Goal: Use online tool/utility: Use online tool/utility

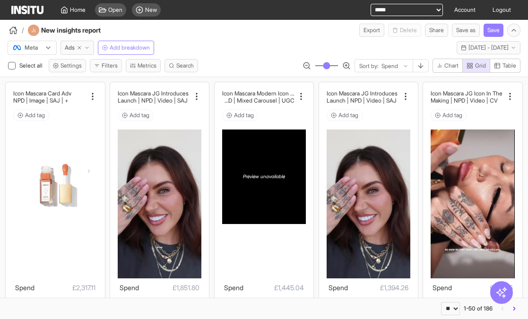
select select "**"
click at [70, 9] on span "Home" at bounding box center [78, 10] width 16 height 8
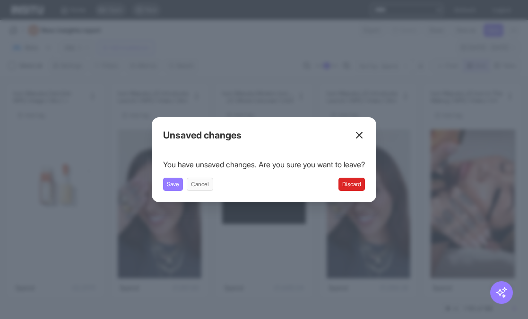
click at [356, 183] on button "Discard" at bounding box center [352, 184] width 26 height 13
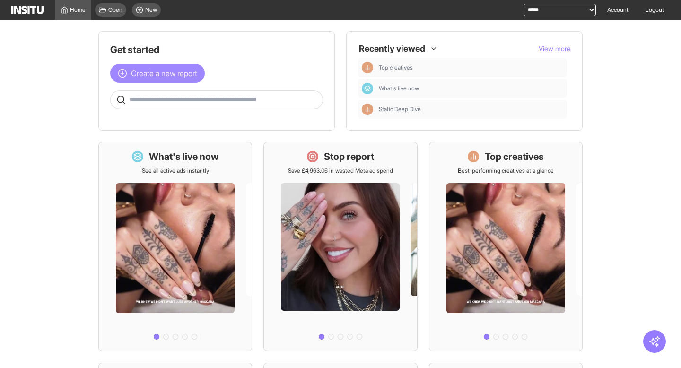
click at [151, 78] on span "Create a new report" at bounding box center [164, 73] width 66 height 11
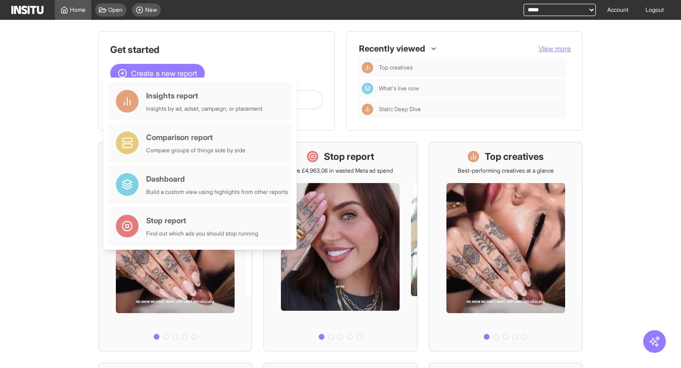
click at [528, 83] on main "Get started Create a new report Ask questions like: Which campaigns had the hig…" at bounding box center [340, 194] width 681 height 348
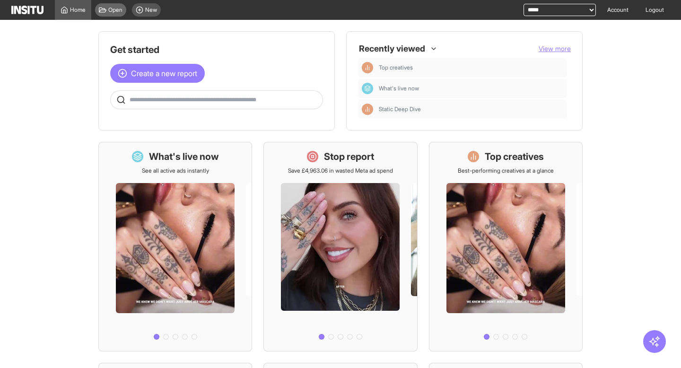
click at [113, 10] on span "Open" at bounding box center [115, 10] width 14 height 8
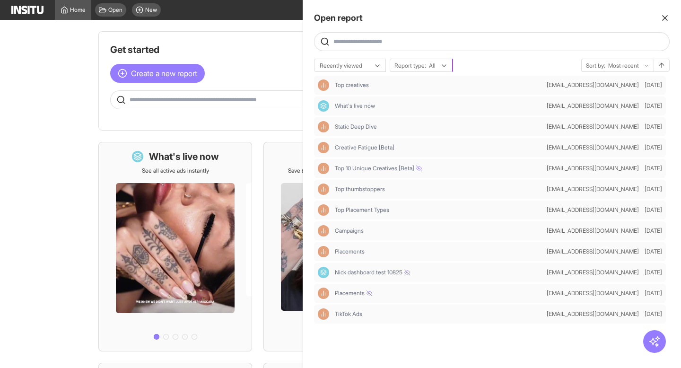
click at [448, 67] on icon at bounding box center [444, 66] width 8 height 8
click at [468, 67] on div "Recently viewed Report type: All Sort by: Most recent" at bounding box center [492, 65] width 356 height 13
click at [380, 65] on icon at bounding box center [378, 66] width 8 height 8
click at [478, 65] on div "Recently viewed selected, 1 of 2. 2 results available. Use Up and Down to choos…" at bounding box center [492, 65] width 356 height 13
click at [436, 65] on div at bounding box center [432, 65] width 9 height 9
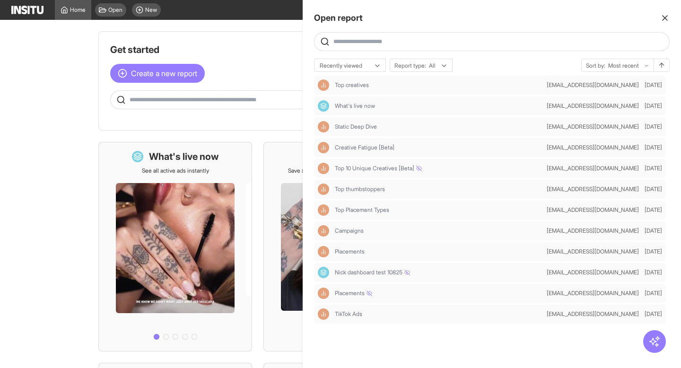
click at [469, 66] on div "Recently viewed Report type: All Sort by: Most recent" at bounding box center [492, 65] width 356 height 13
click at [445, 67] on polyline at bounding box center [444, 66] width 4 height 2
click at [472, 65] on div "Recently viewed Report type: All Sort by: Most recent" at bounding box center [492, 65] width 356 height 13
click at [376, 65] on polyline at bounding box center [377, 66] width 4 height 2
click at [394, 54] on div "Open report Ask questions like: Which campaigns had the highest spend last mont…" at bounding box center [492, 184] width 378 height 368
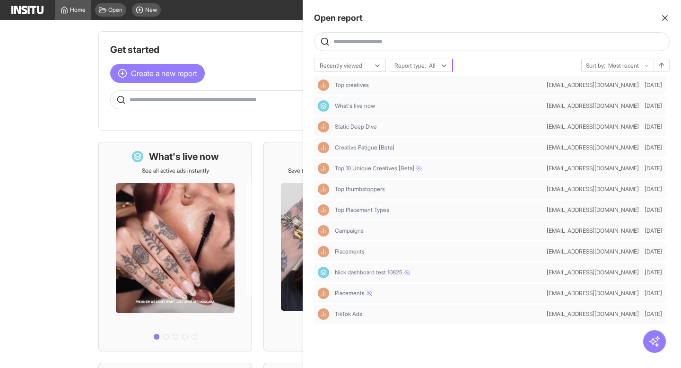
click at [417, 65] on span "Report type:" at bounding box center [410, 66] width 32 height 8
click at [426, 52] on div "Open report Ask questions like: Which campaigns had the highest spend last mont…" at bounding box center [492, 184] width 378 height 368
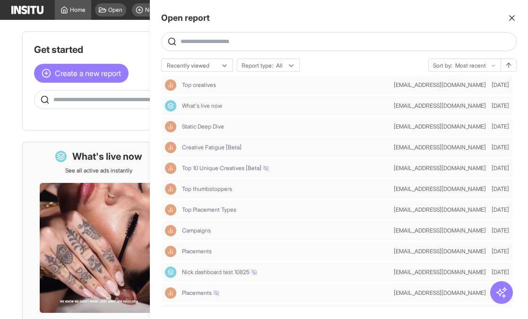
click at [512, 18] on line "button" at bounding box center [512, 18] width 5 height 5
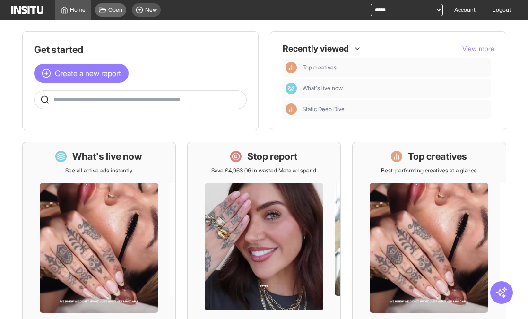
click at [109, 9] on span "Open" at bounding box center [115, 10] width 14 height 8
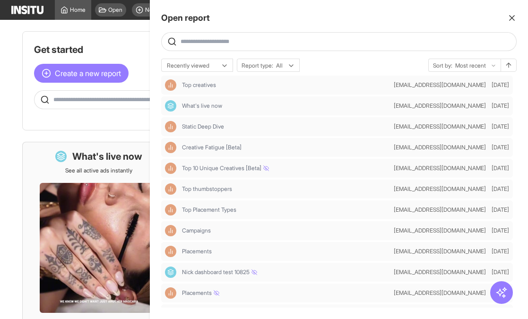
click at [513, 18] on icon "button" at bounding box center [511, 17] width 9 height 9
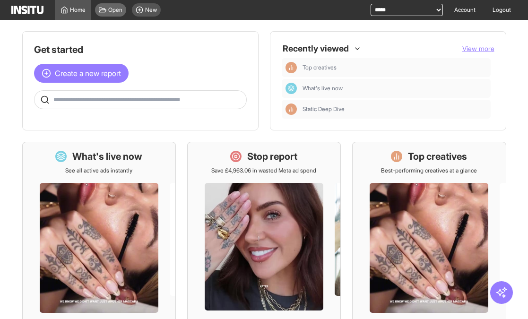
click at [112, 9] on span "Open" at bounding box center [115, 10] width 14 height 8
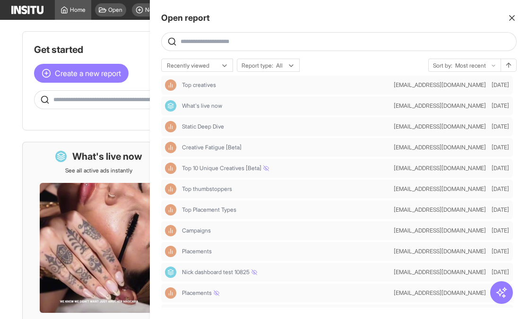
click at [509, 17] on icon "button" at bounding box center [511, 17] width 9 height 9
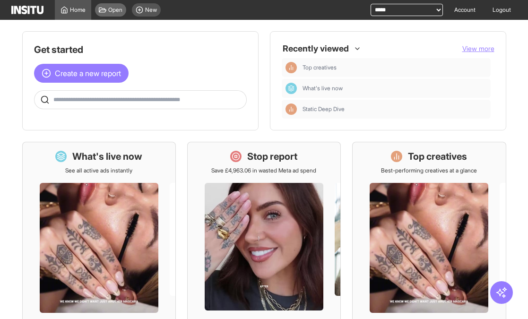
click at [117, 12] on span "Open" at bounding box center [115, 10] width 14 height 8
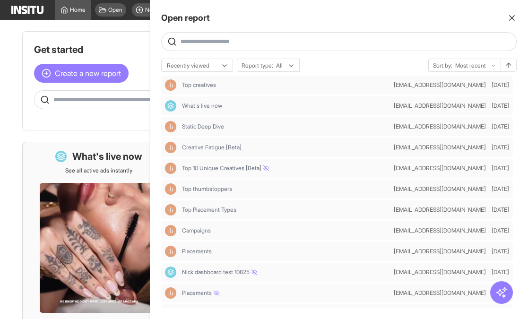
drag, startPoint x: 515, startPoint y: 17, endPoint x: 389, endPoint y: 20, distance: 126.3
click at [515, 17] on icon "button" at bounding box center [511, 17] width 9 height 9
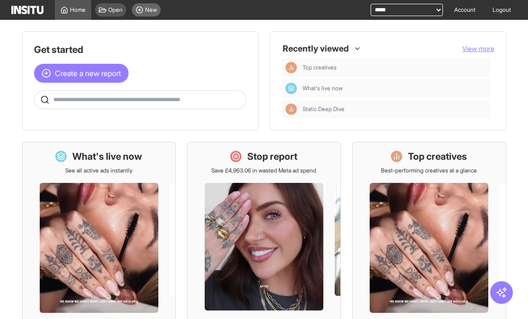
click at [151, 9] on span "New" at bounding box center [151, 10] width 12 height 8
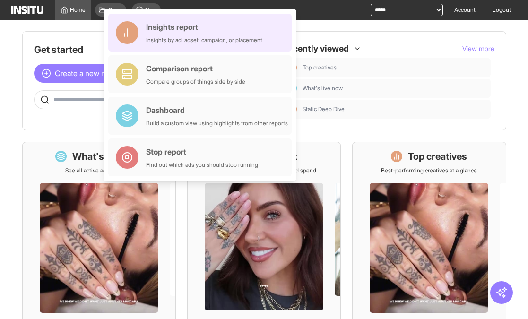
click at [190, 31] on div "Insights report" at bounding box center [204, 26] width 116 height 11
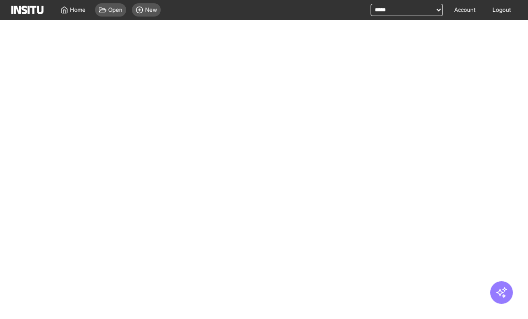
select select "**"
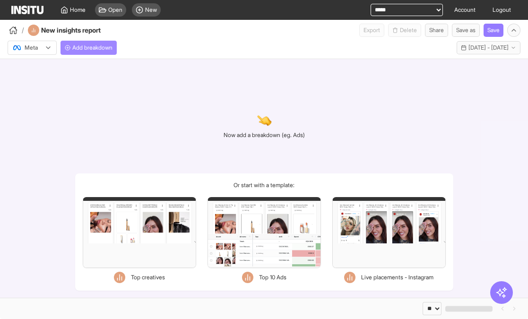
click at [103, 47] on span "Add breakdown" at bounding box center [92, 48] width 40 height 8
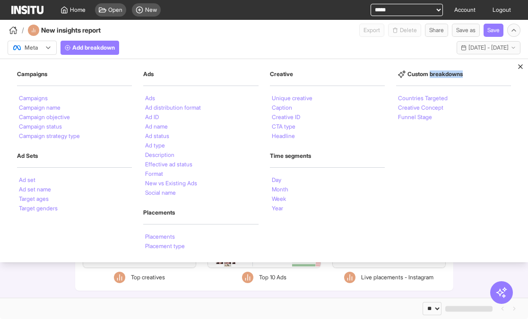
drag, startPoint x: 431, startPoint y: 74, endPoint x: 460, endPoint y: 75, distance: 29.3
click at [462, 75] on h2 "Custom breakdowns" at bounding box center [453, 74] width 115 height 8
click at [454, 140] on div "Campaigns Campaigns Campaign name Campaign objective Campaign status Campaign s…" at bounding box center [264, 160] width 494 height 181
drag, startPoint x: 431, startPoint y: 74, endPoint x: 463, endPoint y: 75, distance: 31.7
click at [463, 75] on h2 "Custom breakdowns" at bounding box center [453, 74] width 115 height 8
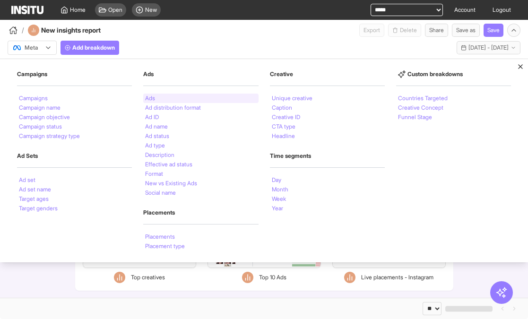
click at [155, 99] on li "Ads" at bounding box center [150, 99] width 10 height 6
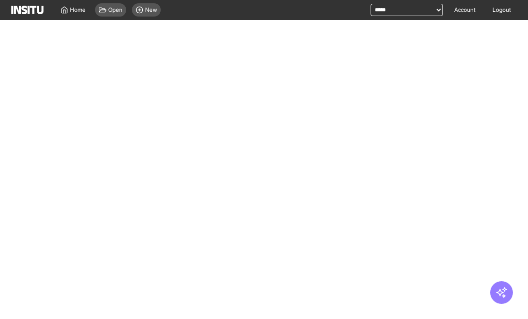
select select "**"
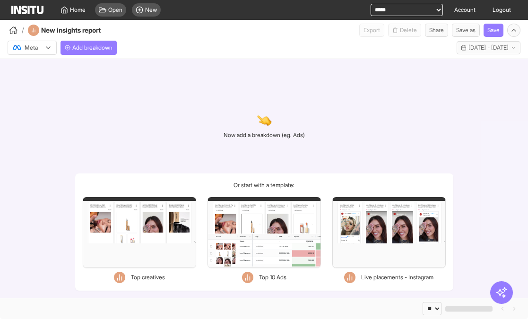
click at [203, 106] on div "Now add a breakdown (eg. Ads) Or start with a template: Filters Format Static V…" at bounding box center [264, 178] width 528 height 239
click at [98, 42] on button "Add breakdown" at bounding box center [89, 48] width 56 height 14
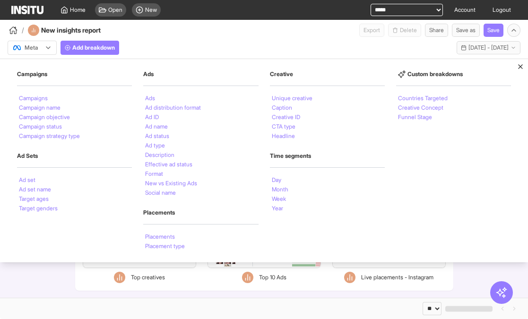
click at [188, 44] on div "Meta Add breakdown Campaigns Campaigns Campaign name Campaign objective Campaig…" at bounding box center [264, 46] width 528 height 18
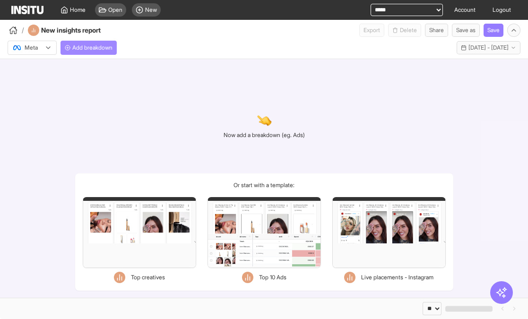
click at [113, 51] on span "Add breakdown" at bounding box center [92, 48] width 40 height 8
click at [173, 43] on div "Meta Add breakdown Last 30 days - [DATE] - [DATE] [DATE] - [DATE]" at bounding box center [264, 46] width 528 height 18
click at [116, 53] on button "Add breakdown" at bounding box center [89, 48] width 56 height 14
click at [165, 49] on div "Meta Add breakdown Last 30 days - [DATE] - [DATE] [DATE] - [DATE]" at bounding box center [264, 46] width 528 height 18
